Goal: Check status: Check status

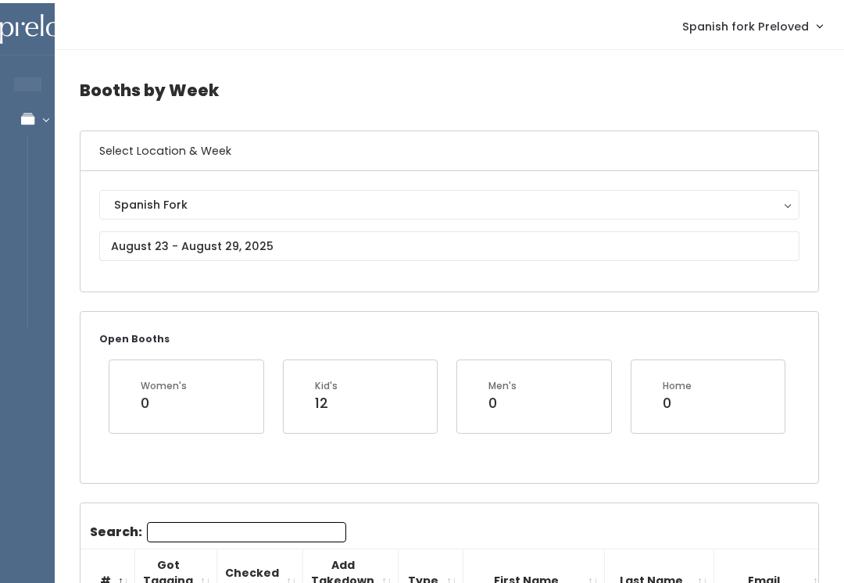
scroll to position [0, 270]
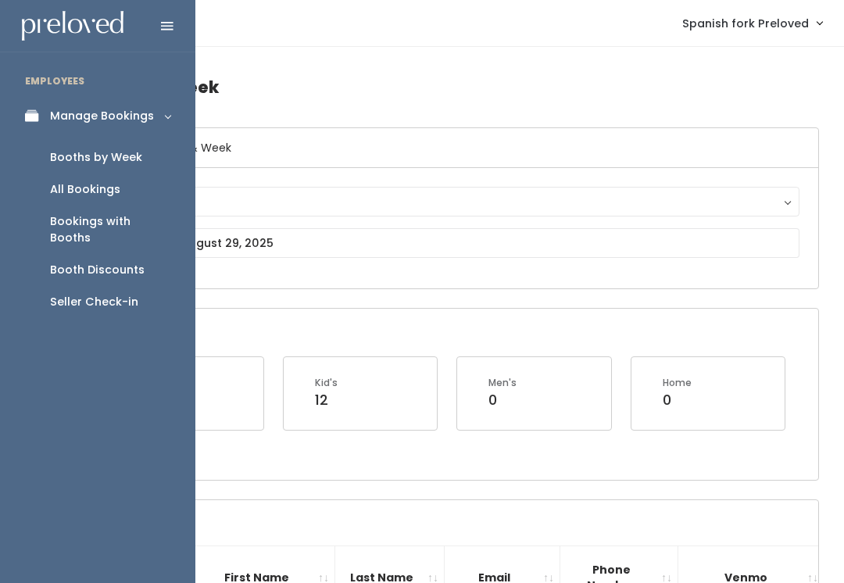
click at [99, 262] on div "Booth Discounts" at bounding box center [97, 270] width 95 height 16
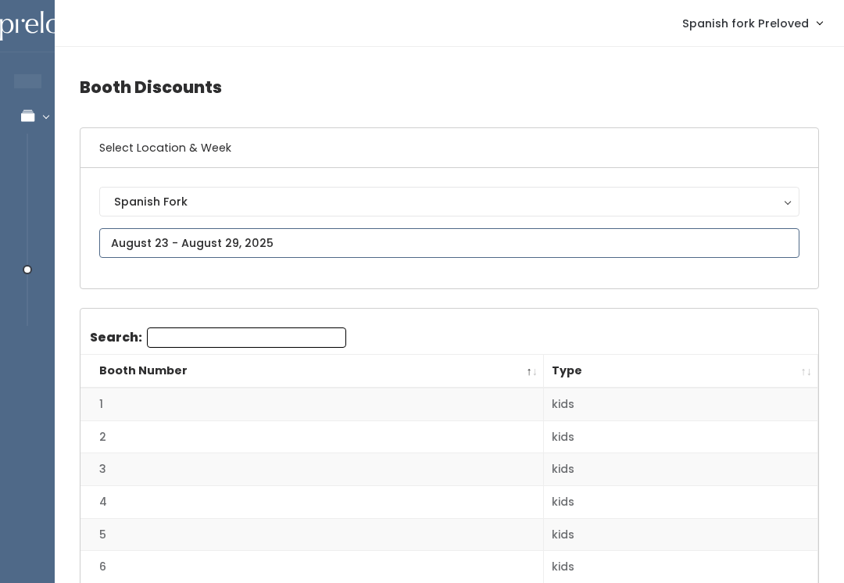
click at [344, 258] on input "text" at bounding box center [449, 243] width 700 height 30
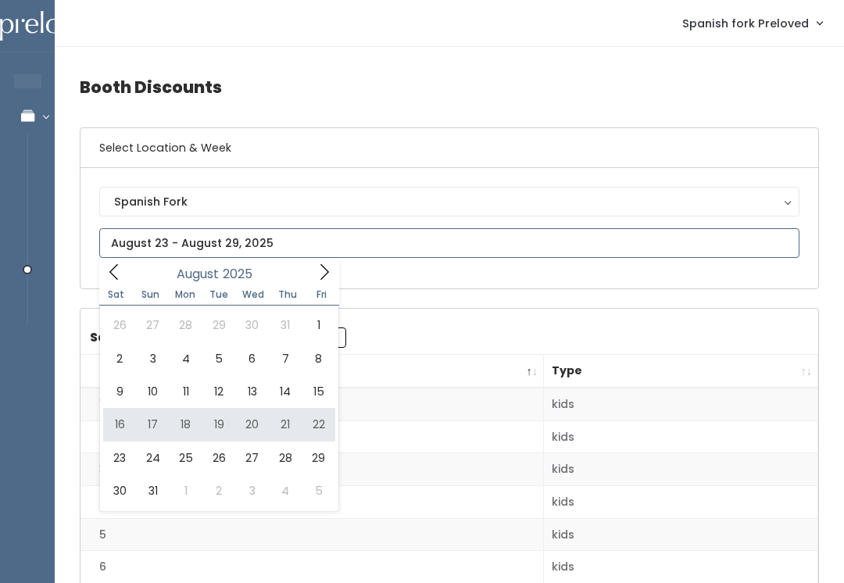
type input "August 16 to August 22"
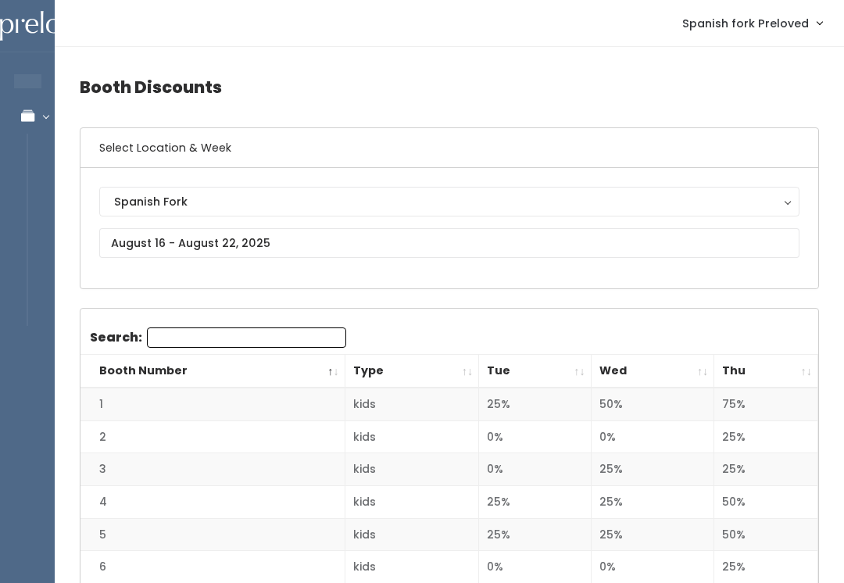
click at [817, 359] on th "Thu" at bounding box center [766, 372] width 104 height 34
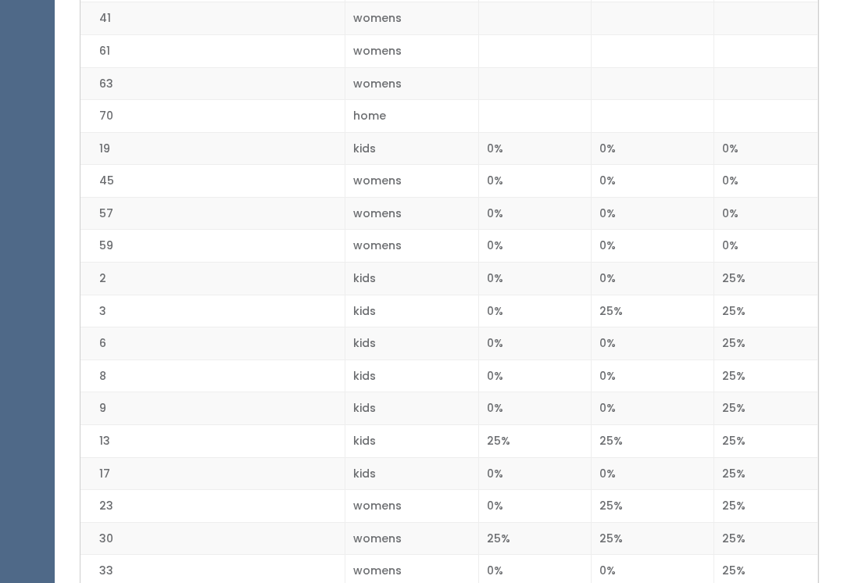
scroll to position [451, 0]
click at [797, 522] on td "25%" at bounding box center [766, 538] width 104 height 33
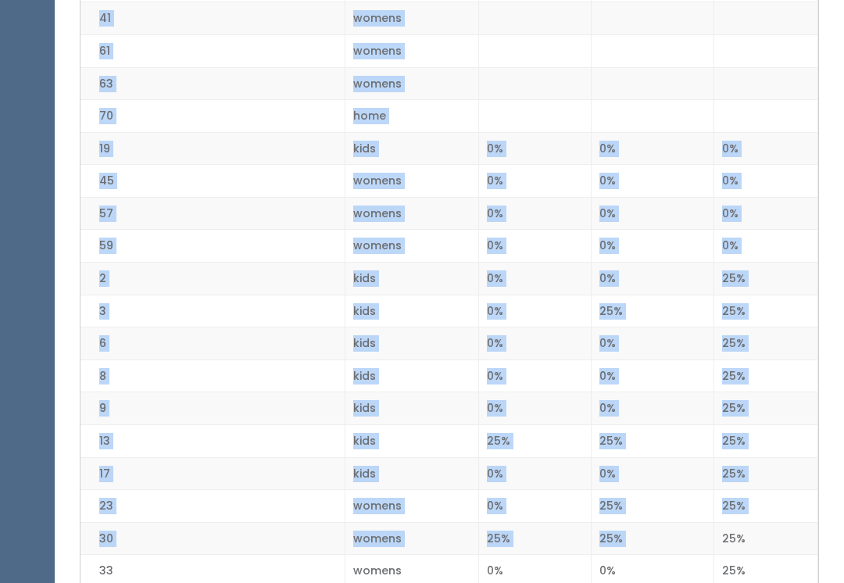
click at [791, 430] on td "25%" at bounding box center [766, 440] width 104 height 33
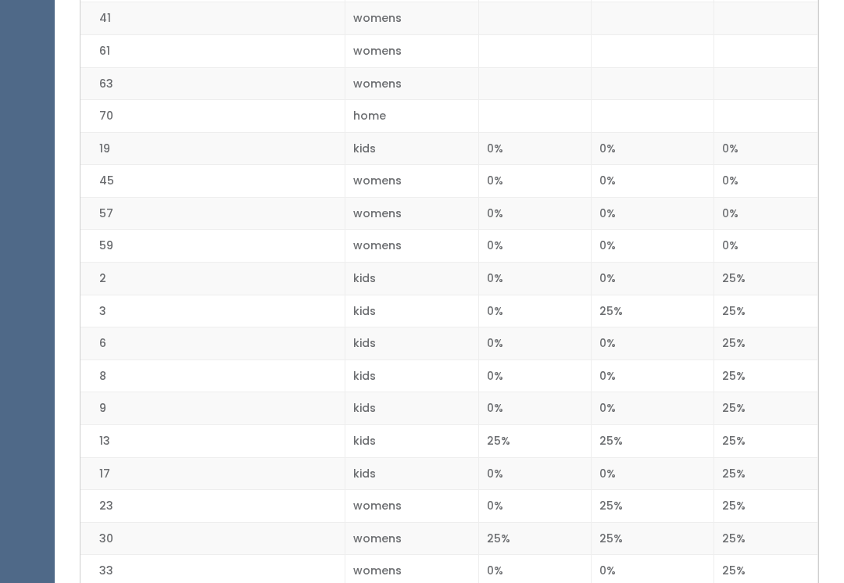
click at [772, 494] on td "25%" at bounding box center [766, 506] width 104 height 33
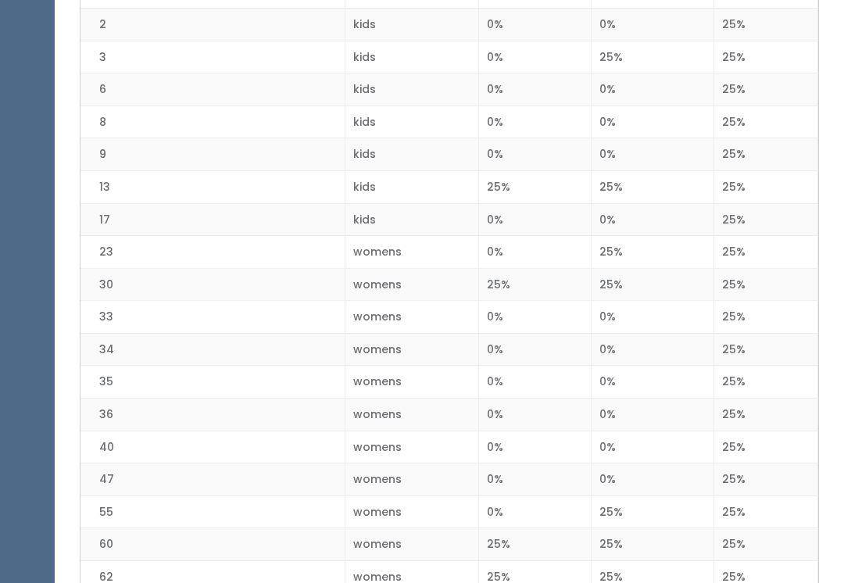
scroll to position [724, 0]
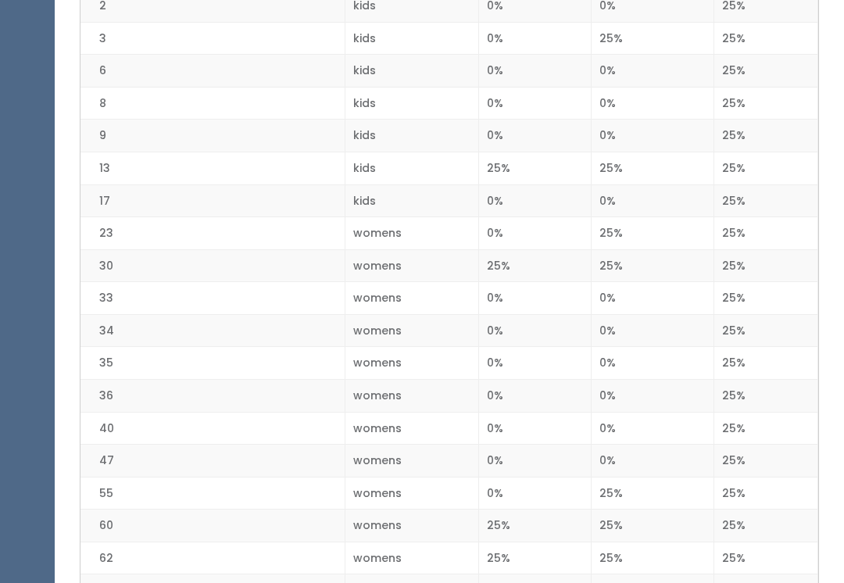
click at [707, 369] on td "0%" at bounding box center [653, 363] width 124 height 33
click at [719, 361] on td "25%" at bounding box center [766, 363] width 104 height 33
click at [741, 481] on td "25%" at bounding box center [766, 493] width 104 height 33
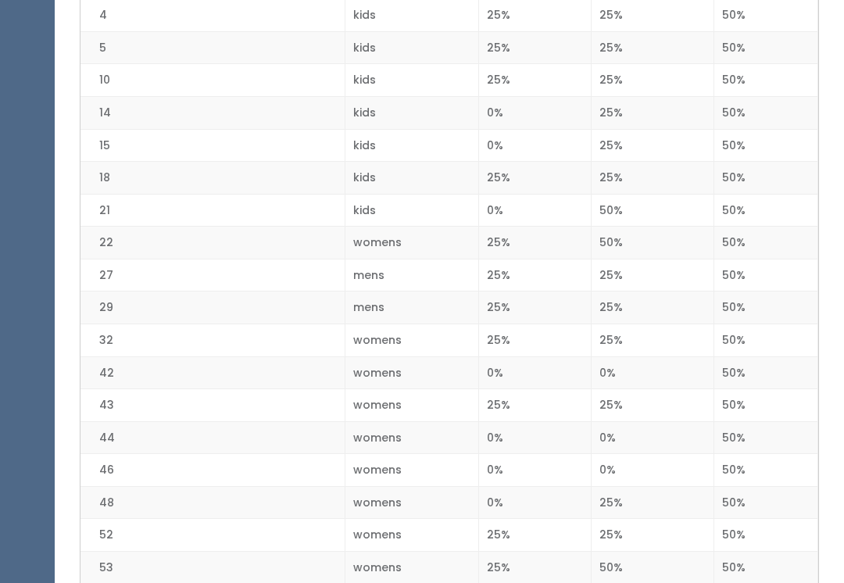
scroll to position [1406, 0]
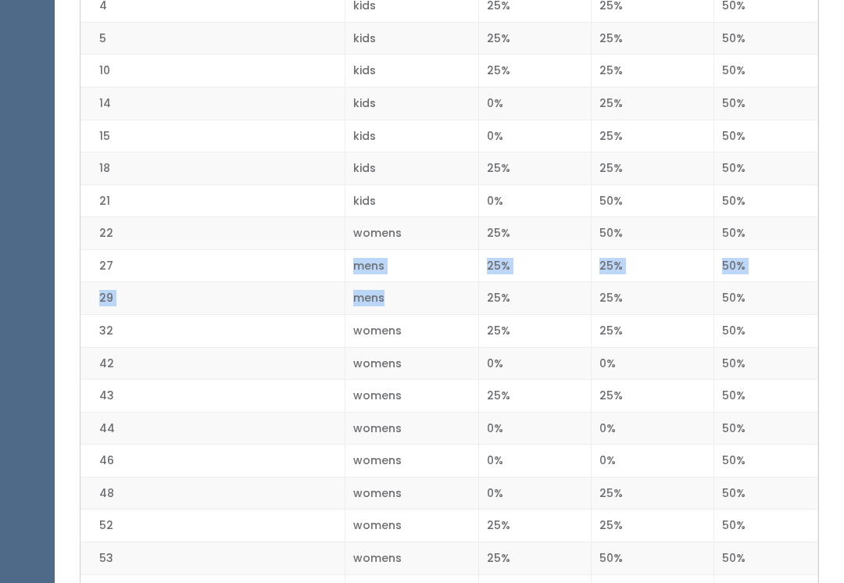
click at [466, 252] on td "mens" at bounding box center [412, 265] width 134 height 33
click at [467, 325] on td "womens" at bounding box center [412, 330] width 134 height 33
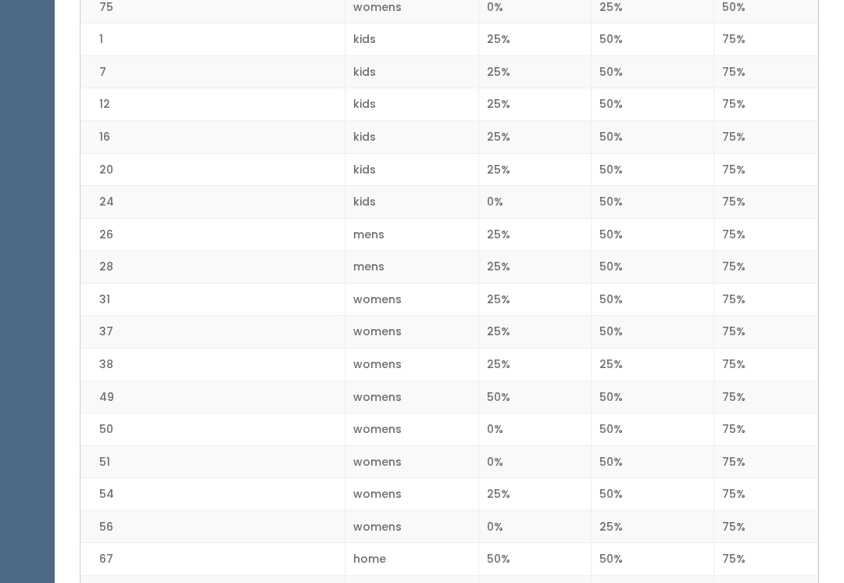
scroll to position [2225, 0]
